Goal: Task Accomplishment & Management: Manage account settings

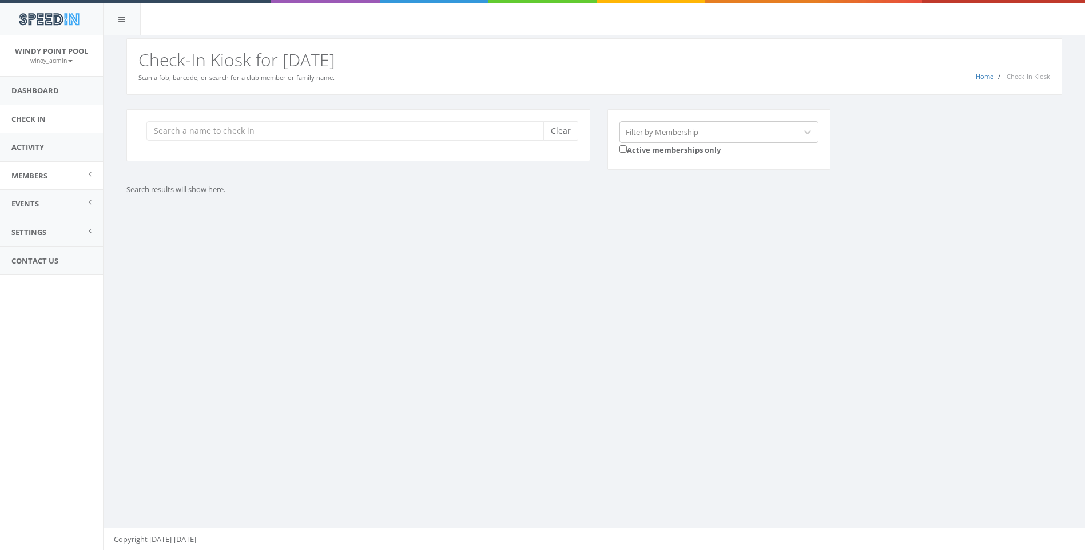
click at [66, 175] on link "Members" at bounding box center [51, 176] width 103 height 28
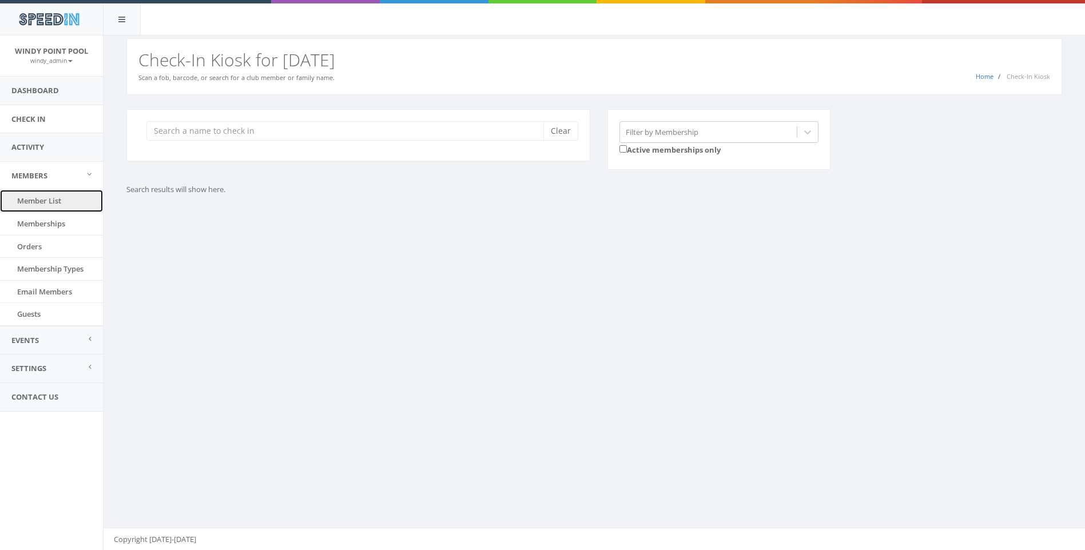
click at [59, 201] on link "Member List" at bounding box center [51, 201] width 103 height 22
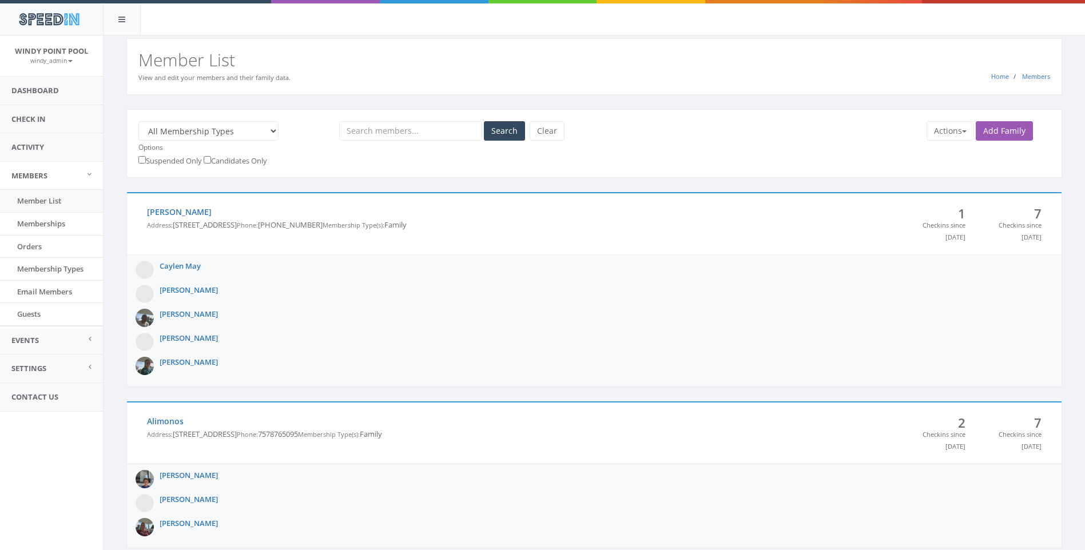
click at [370, 133] on input "text" at bounding box center [410, 130] width 143 height 19
type input "mcdonald"
click at [484, 121] on button "Search" at bounding box center [504, 130] width 41 height 19
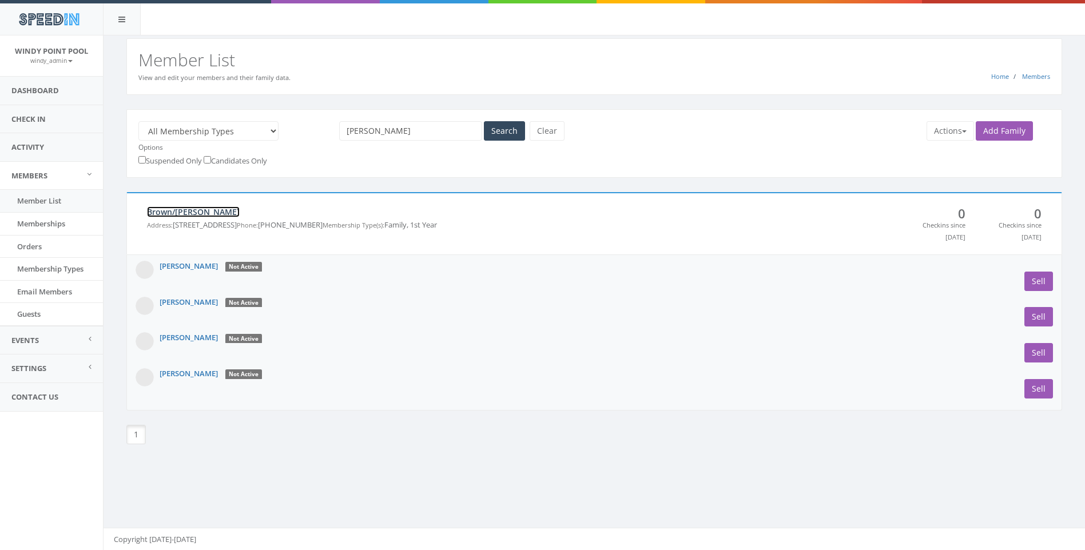
click at [192, 216] on link "Brown/[PERSON_NAME]" at bounding box center [193, 211] width 93 height 11
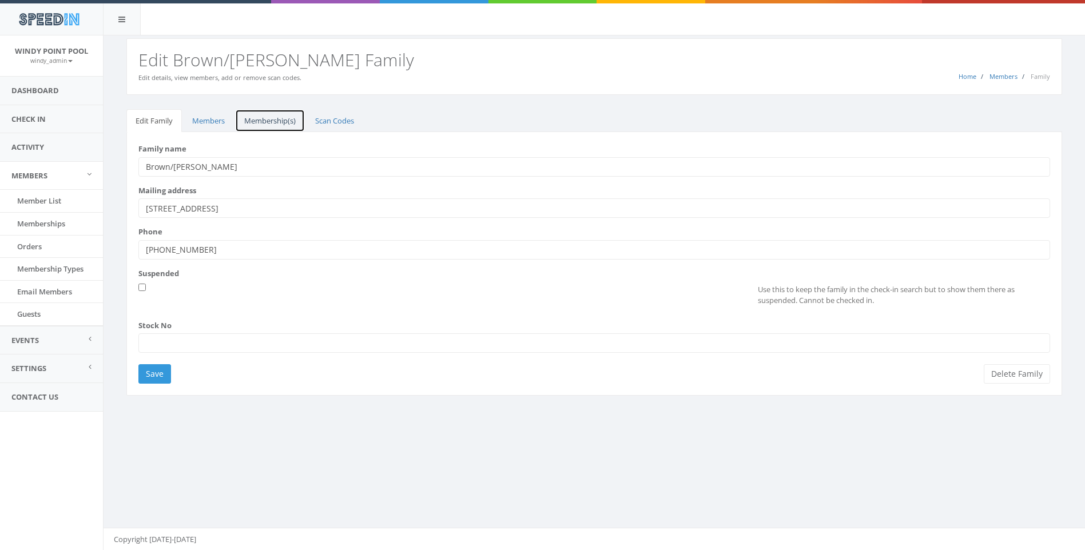
click at [284, 122] on link "Membership(s)" at bounding box center [270, 120] width 70 height 23
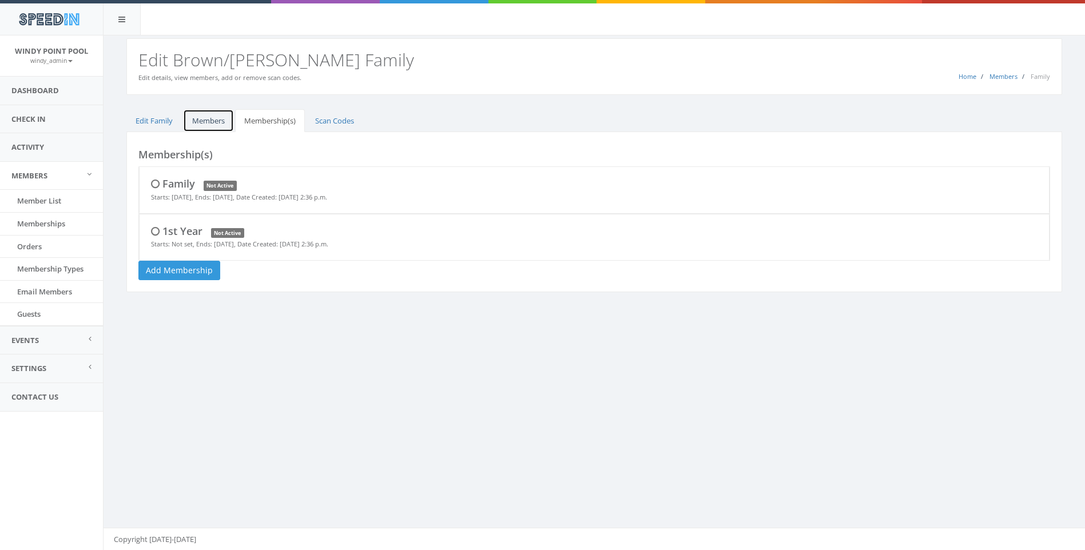
click at [209, 121] on link "Members" at bounding box center [208, 120] width 51 height 23
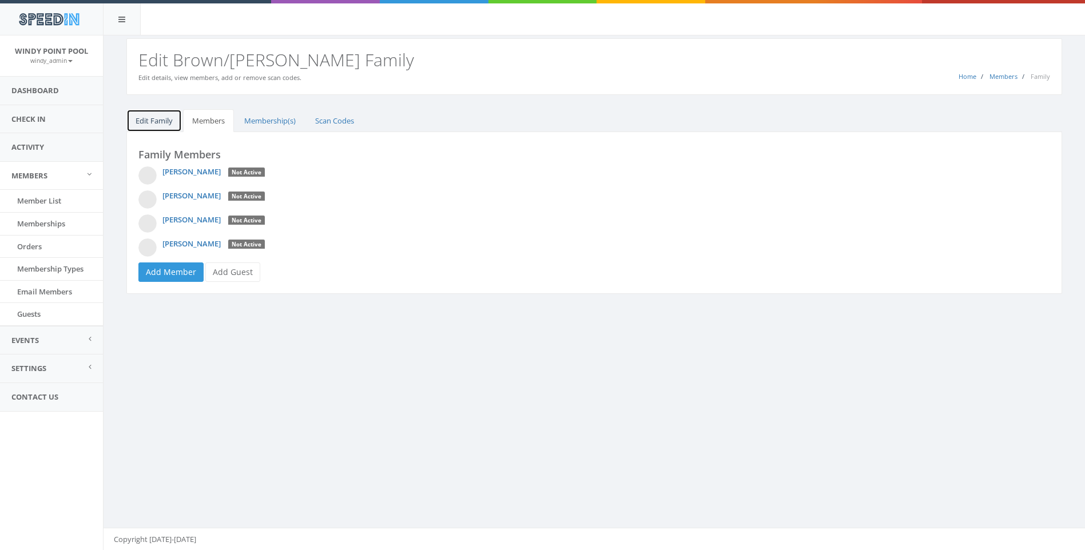
click at [144, 120] on link "Edit Family" at bounding box center [153, 120] width 55 height 23
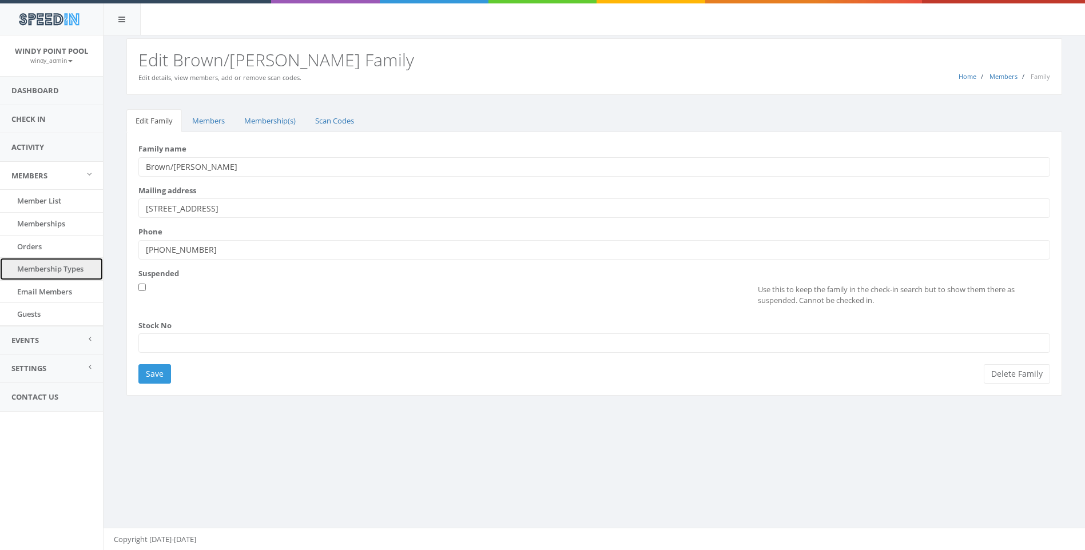
click at [42, 267] on link "Membership Types" at bounding box center [51, 269] width 103 height 22
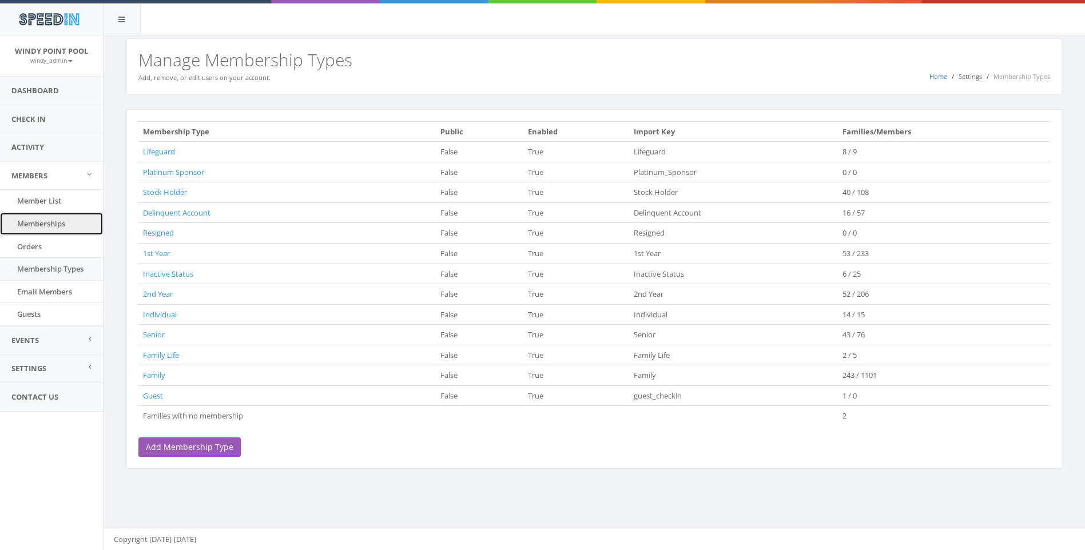
click at [51, 226] on link "Memberships" at bounding box center [51, 224] width 103 height 22
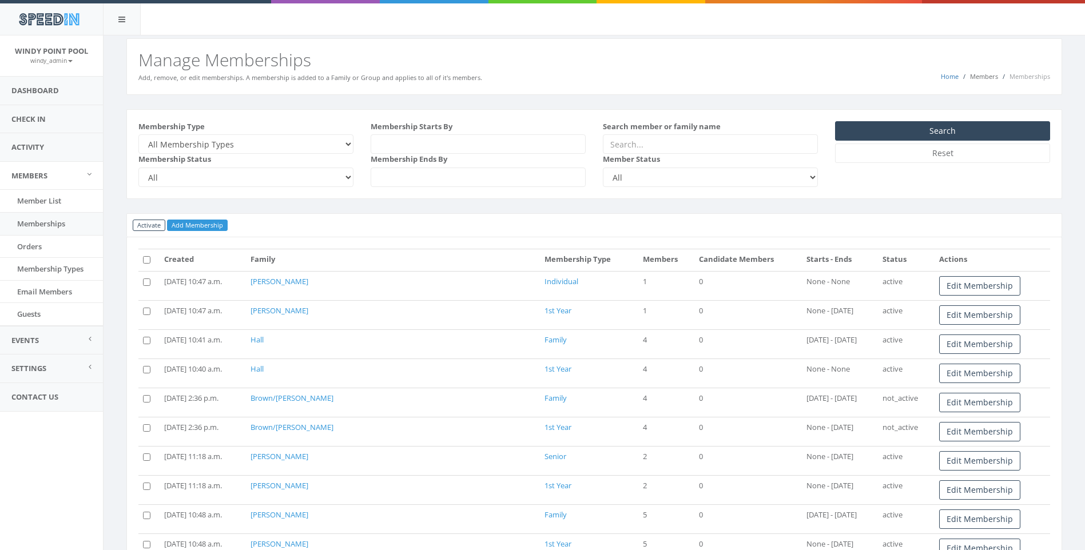
click at [619, 138] on input "text" at bounding box center [710, 143] width 215 height 19
type input "mcdonald"
click at [835, 121] on button "Search" at bounding box center [942, 130] width 215 height 19
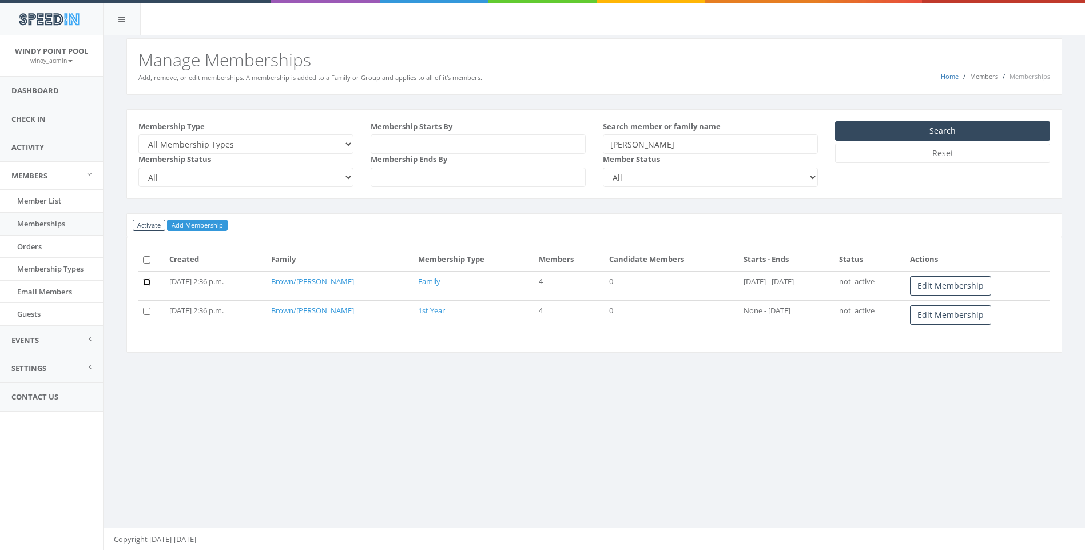
click at [146, 283] on input "checkbox" at bounding box center [146, 281] width 7 height 7
checkbox input "true"
click at [146, 311] on input "checkbox" at bounding box center [146, 311] width 7 height 7
checkbox input "true"
click at [140, 224] on button "Activate" at bounding box center [149, 226] width 33 height 12
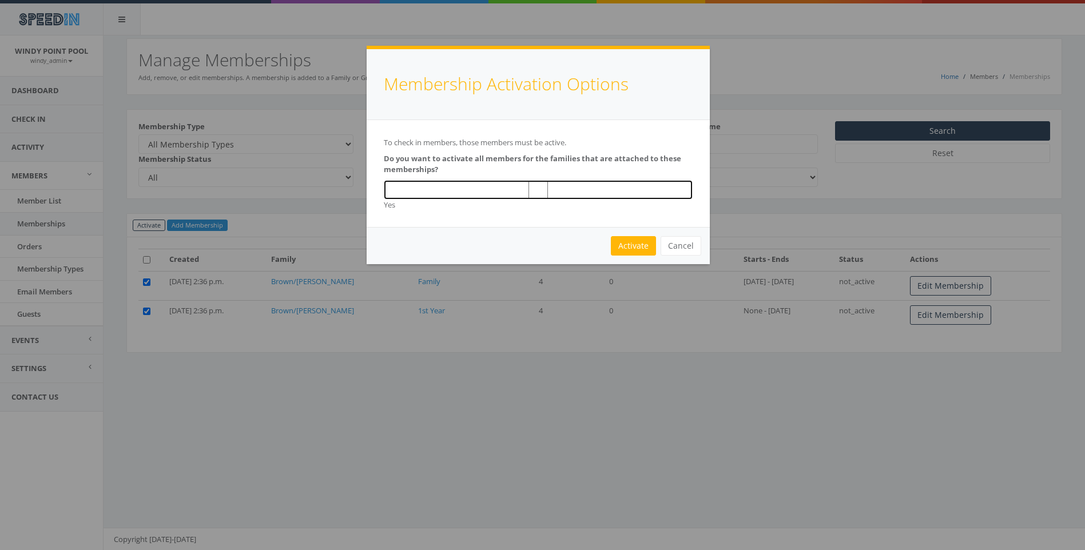
click at [544, 182] on input "checkbox" at bounding box center [538, 189] width 309 height 19
checkbox input "true"
click at [628, 245] on link "Activate" at bounding box center [633, 245] width 45 height 19
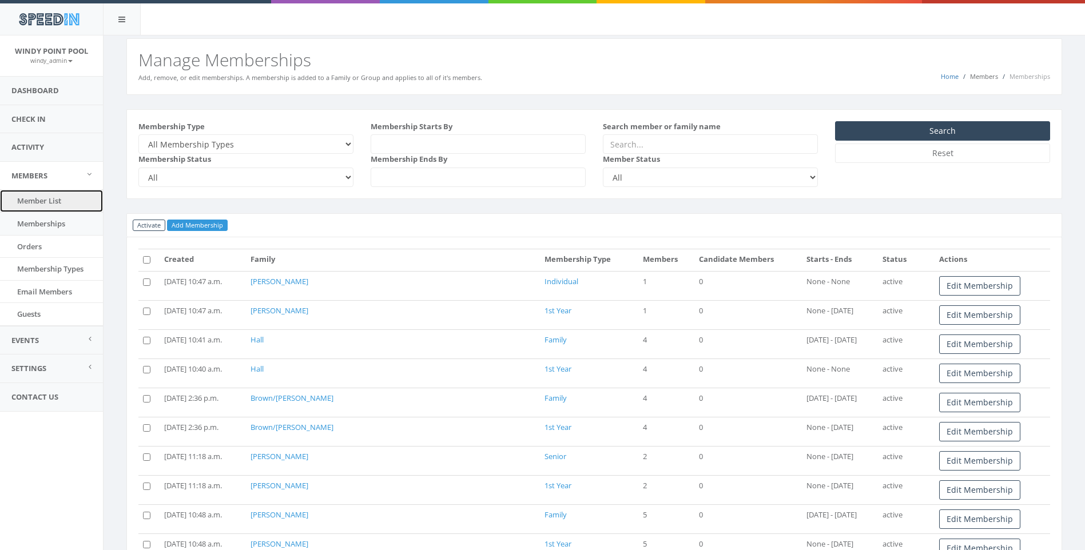
click at [31, 198] on link "Member List" at bounding box center [51, 201] width 103 height 22
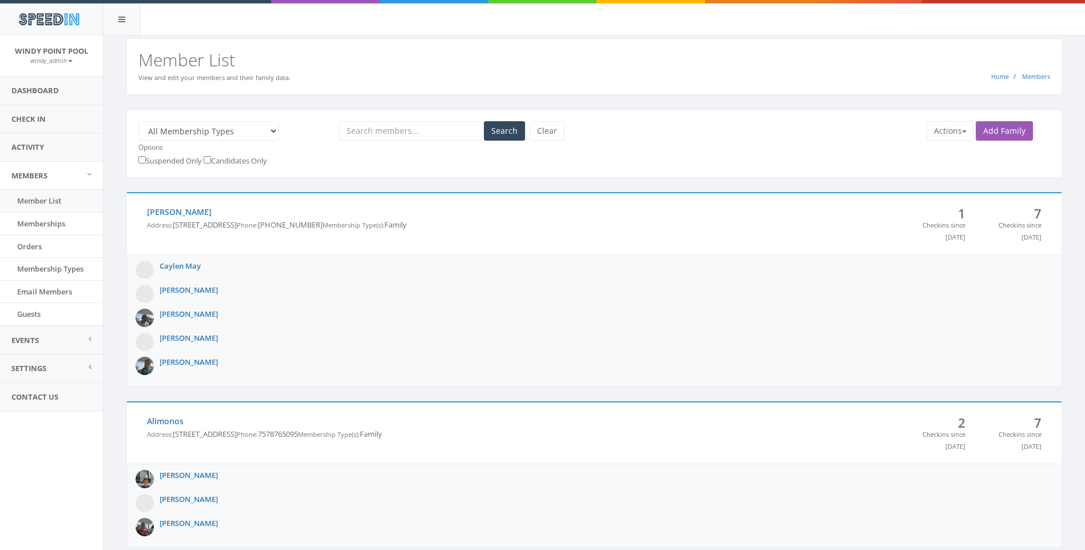
click at [412, 130] on input "text" at bounding box center [410, 130] width 143 height 19
type input "mcdonald"
click at [484, 121] on button "Search" at bounding box center [504, 130] width 41 height 19
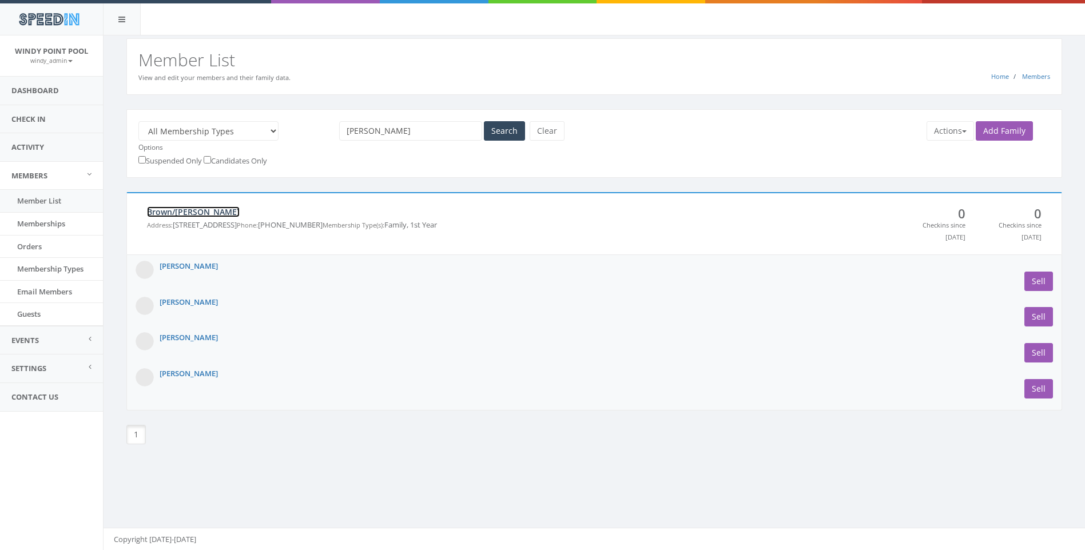
click at [194, 210] on link "Brown/[PERSON_NAME]" at bounding box center [193, 211] width 93 height 11
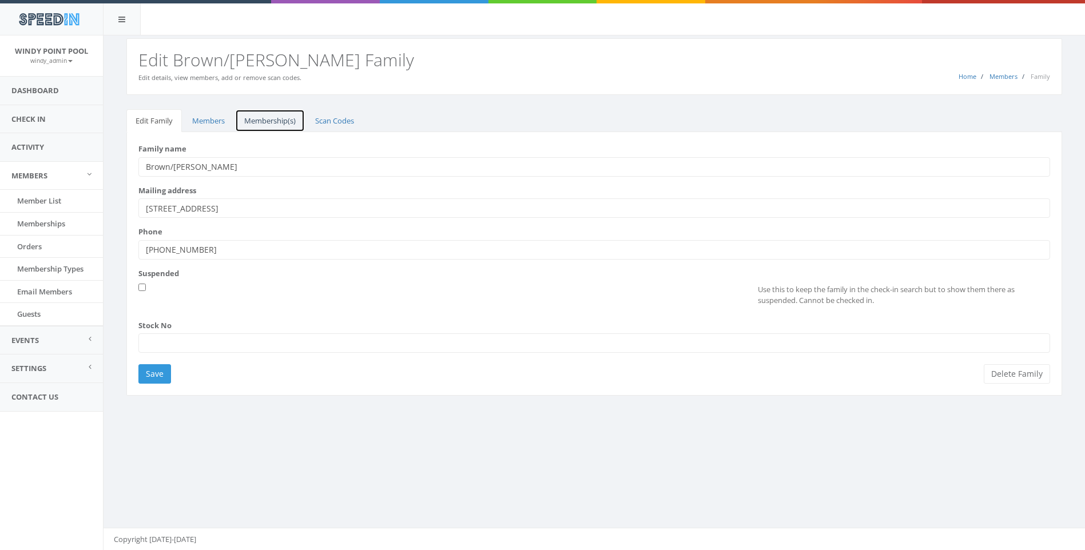
click at [268, 123] on link "Membership(s)" at bounding box center [270, 120] width 70 height 23
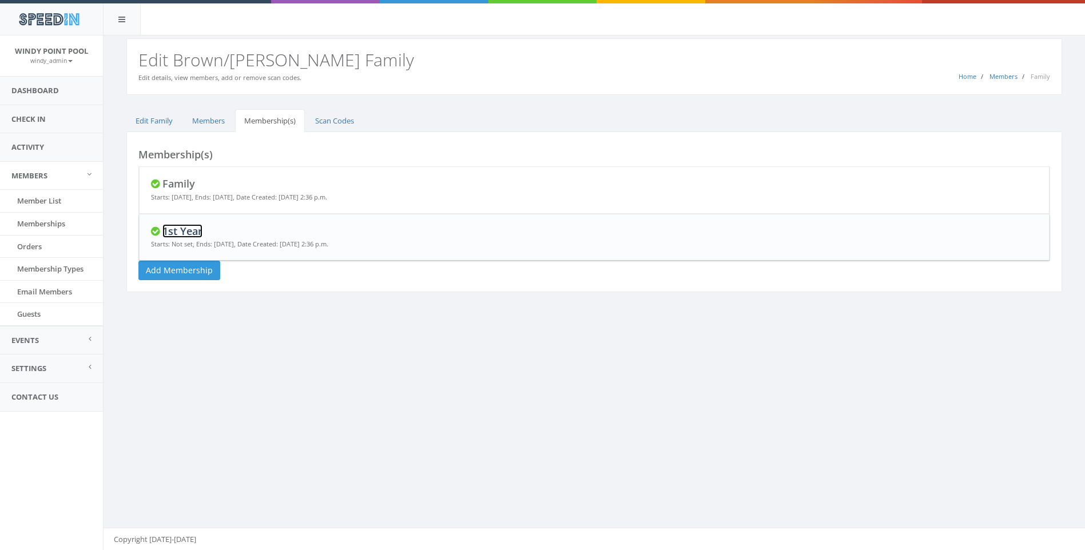
click at [165, 233] on link "1st Year" at bounding box center [182, 231] width 40 height 14
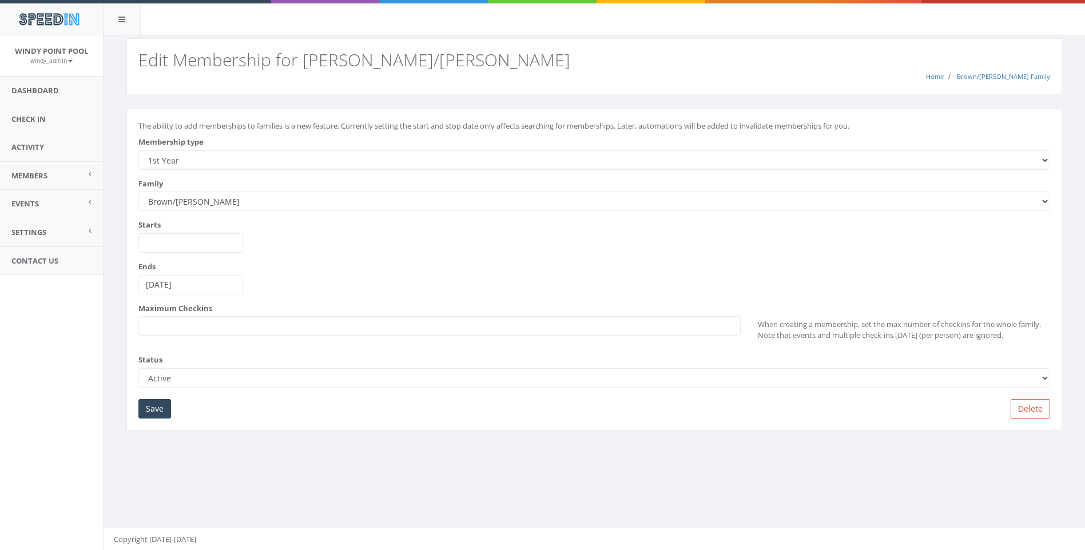
click at [233, 161] on select "--------- Lifeguard Platinum Sponsor Stock Holder Delinquent Account Resigned 1…" at bounding box center [593, 159] width 911 height 19
select select "171"
click at [138, 150] on select "--------- Lifeguard Platinum Sponsor Stock Holder Delinquent Account Resigned 1…" at bounding box center [593, 159] width 911 height 19
click at [164, 412] on input "Save" at bounding box center [154, 408] width 33 height 19
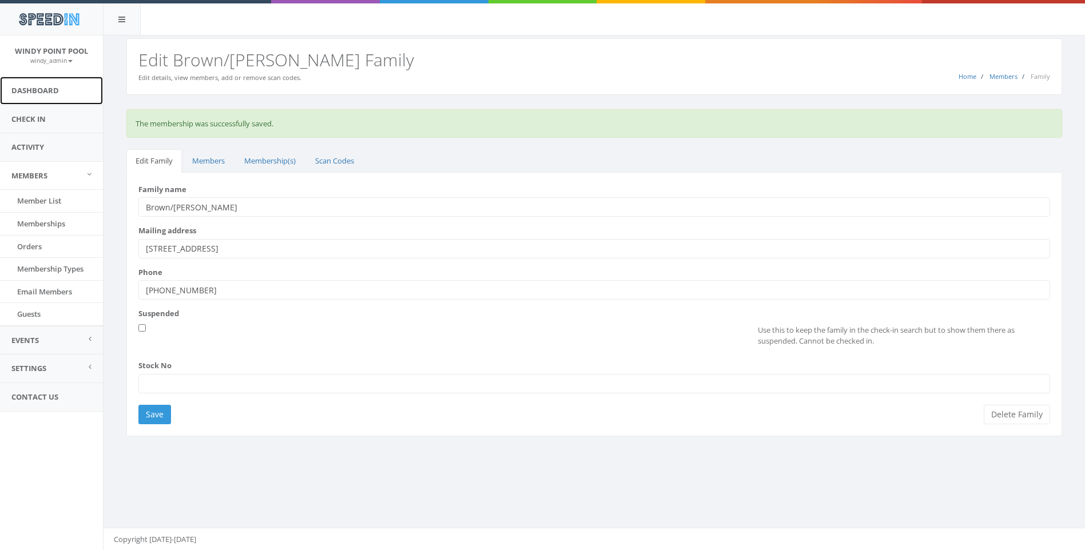
click at [49, 90] on link "Dashboard" at bounding box center [51, 91] width 103 height 28
